Goal: Task Accomplishment & Management: Use online tool/utility

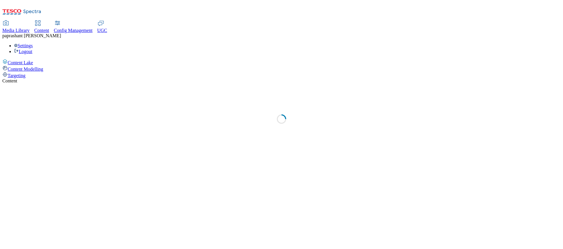
select select "ghs-[GEOGRAPHIC_DATA]"
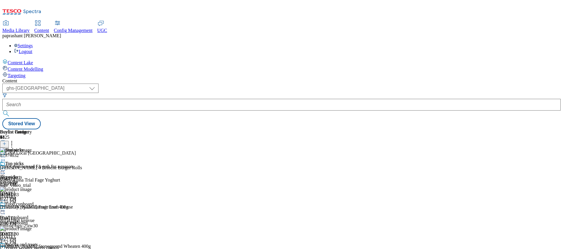
click at [6, 168] on icon at bounding box center [3, 171] width 6 height 6
click at [49, 221] on span "Open Preview Url" at bounding box center [33, 223] width 31 height 4
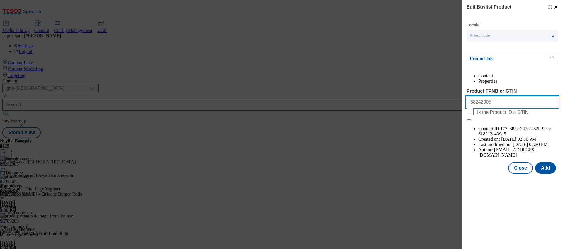
click at [505, 108] on input "88242005" at bounding box center [513, 102] width 92 height 12
click at [479, 108] on input "88242005" at bounding box center [513, 102] width 92 height 12
